Goal: Task Accomplishment & Management: Manage account settings

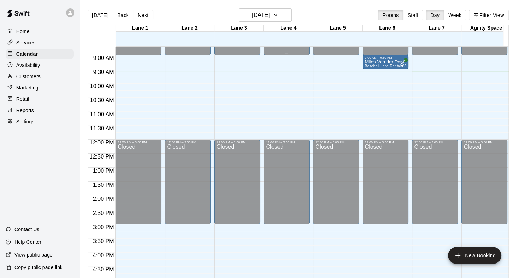
scroll to position [247, 0]
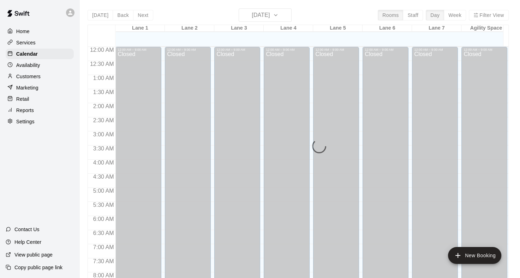
scroll to position [271, 0]
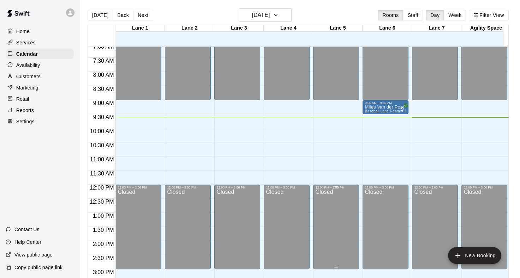
scroll to position [200, 0]
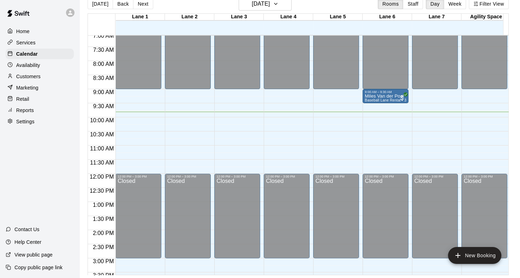
scroll to position [206, 0]
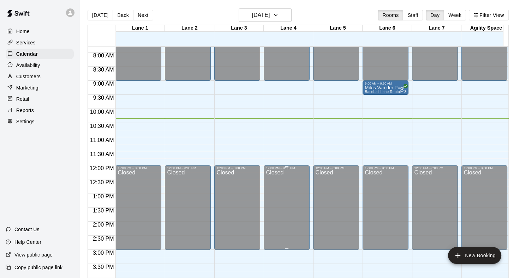
scroll to position [222, 0]
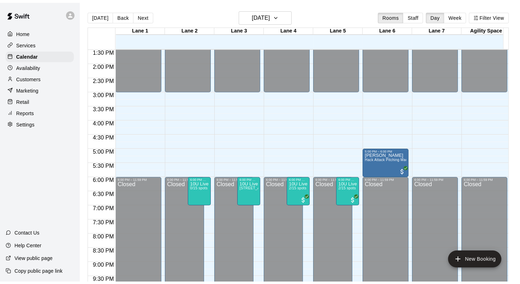
scroll to position [369, 0]
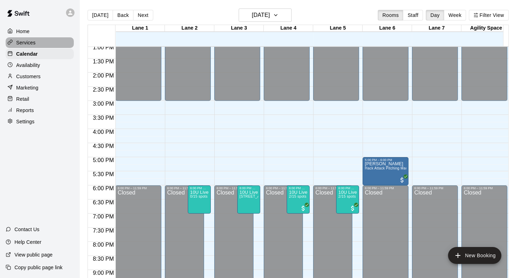
click at [28, 46] on p "Services" at bounding box center [25, 42] width 19 height 7
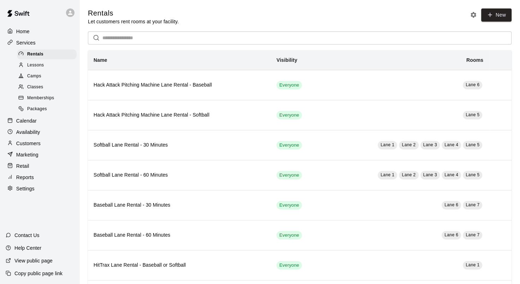
click at [40, 91] on span "Classes" at bounding box center [35, 87] width 16 height 7
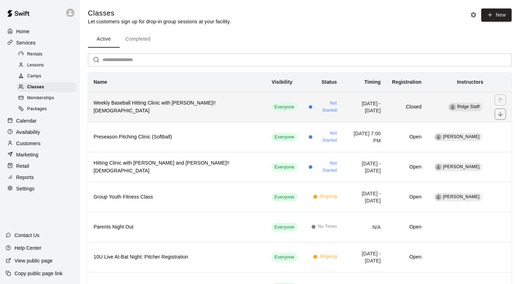
click at [121, 110] on h6 "Weekly Baseball Hitting Clinic with Josiah!! 6-12 y/o" at bounding box center [176, 107] width 167 height 16
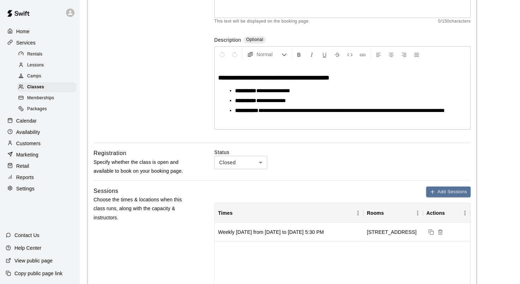
scroll to position [141, 0]
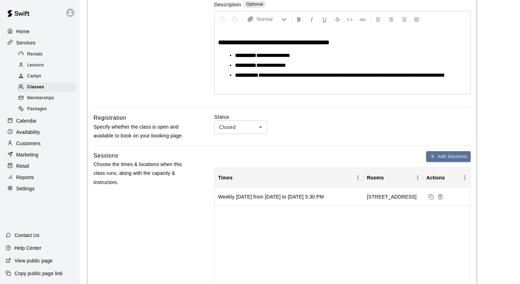
click at [259, 133] on body "**********" at bounding box center [260, 233] width 520 height 749
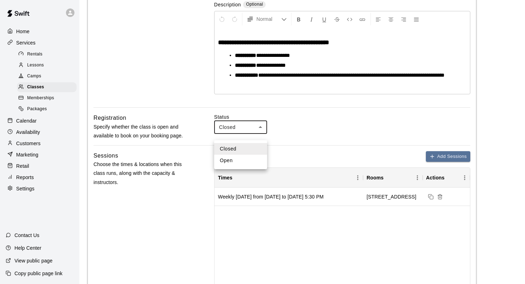
click at [235, 161] on li "Open" at bounding box center [240, 161] width 53 height 12
type input "****"
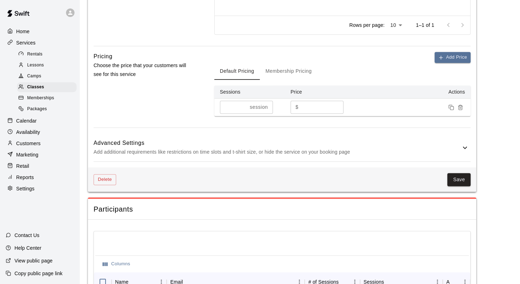
scroll to position [476, 0]
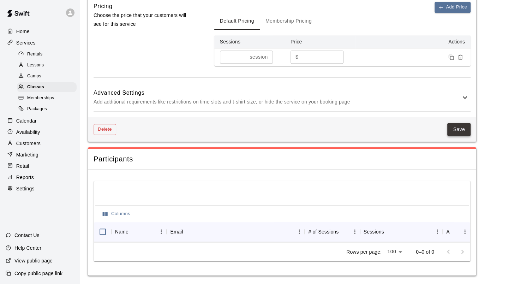
click at [461, 123] on button "Save" at bounding box center [458, 129] width 23 height 13
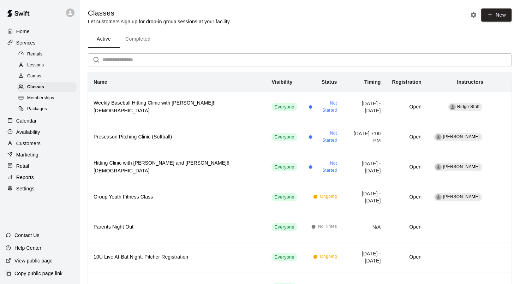
click at [32, 124] on p "Calendar" at bounding box center [26, 120] width 20 height 7
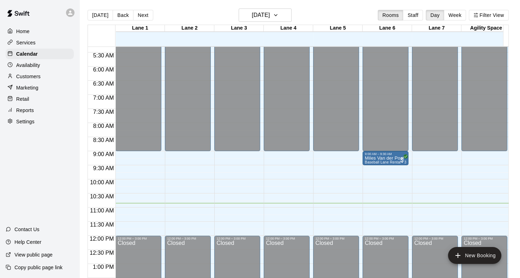
scroll to position [165, 0]
